Goal: Navigation & Orientation: Find specific page/section

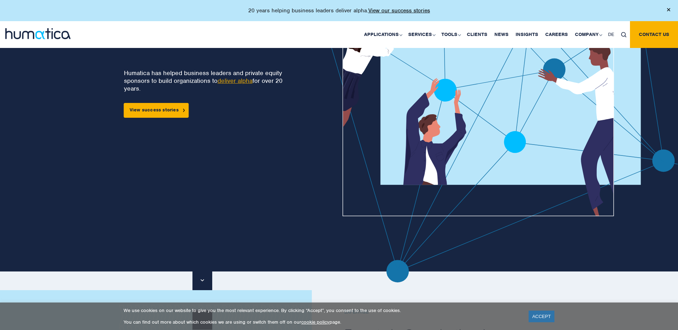
scroll to position [103, 0]
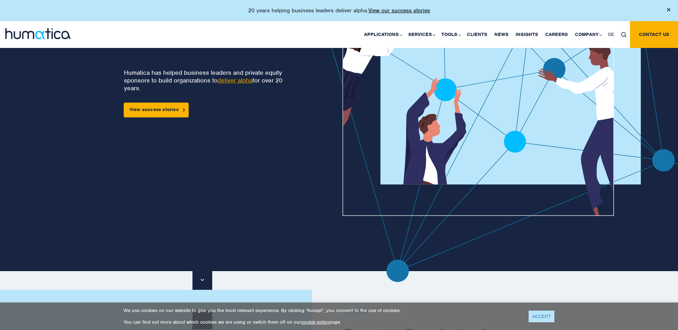
click at [544, 316] on link "ACCEPT" at bounding box center [541, 317] width 26 height 12
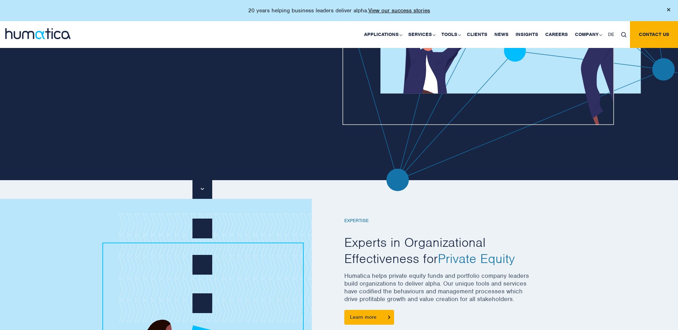
scroll to position [0, 0]
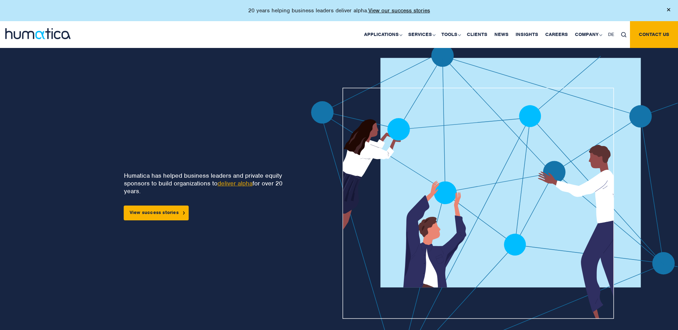
click at [284, 42] on div "Applications Pre-deal Organizational Due Diligence Post-deal Value Creation Pla…" at bounding box center [397, 34] width 559 height 27
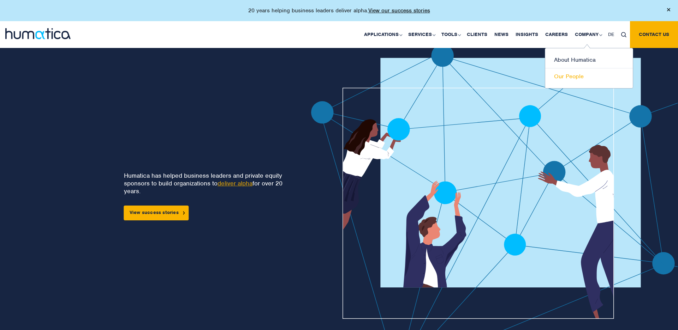
click at [567, 77] on link "Our People" at bounding box center [589, 76] width 88 height 16
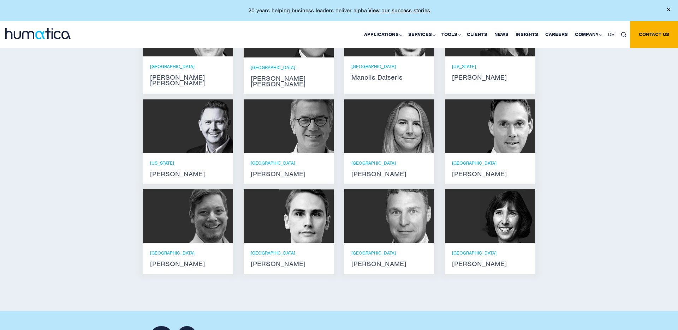
scroll to position [498, 0]
click at [392, 261] on strong "Bryan Turner" at bounding box center [389, 264] width 76 height 6
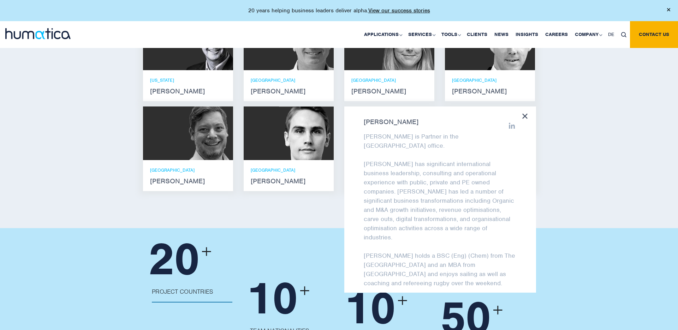
scroll to position [0, 0]
click at [312, 213] on div "Meet our leadership team Andros Payne He holds degrees in Electrical and Mechan…" at bounding box center [339, 45] width 678 height 365
click at [526, 114] on icon at bounding box center [524, 116] width 5 height 5
